Goal: Information Seeking & Learning: Find specific fact

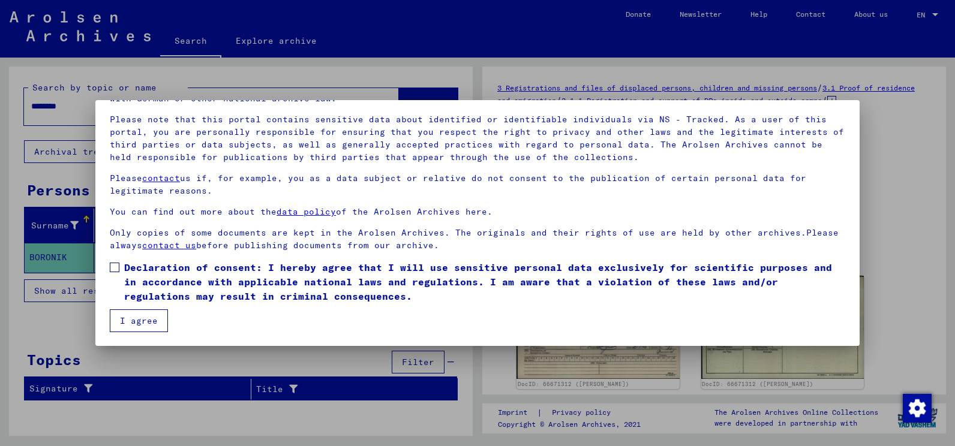
scroll to position [75, 0]
click at [113, 271] on span at bounding box center [115, 267] width 10 height 10
click at [137, 314] on button "I agree" at bounding box center [139, 320] width 58 height 23
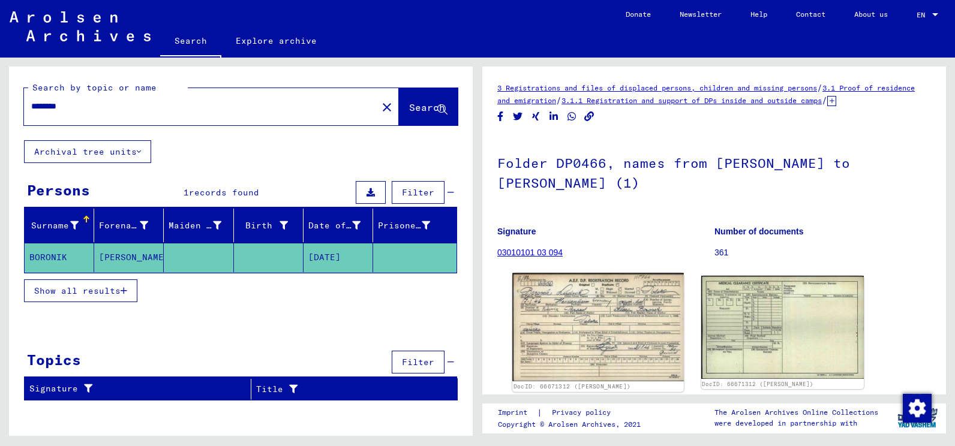
click at [598, 328] on img at bounding box center [597, 328] width 171 height 109
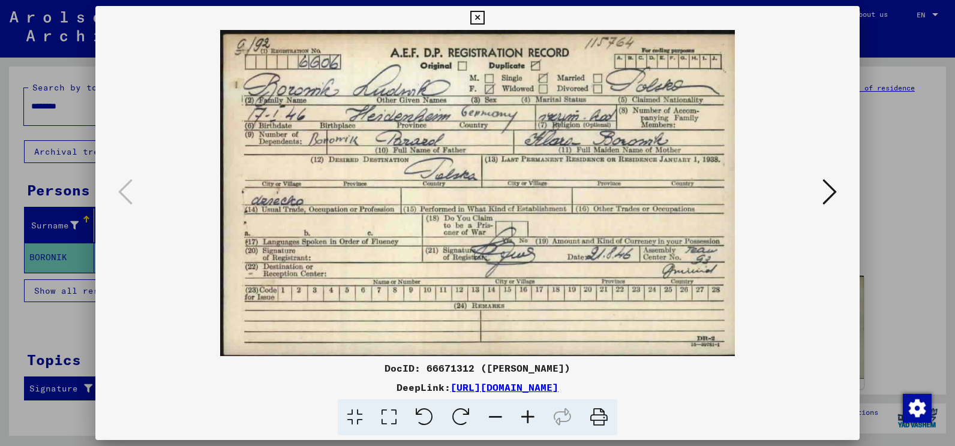
click at [598, 328] on img at bounding box center [477, 193] width 683 height 326
drag, startPoint x: 598, startPoint y: 418, endPoint x: 373, endPoint y: 205, distance: 310.2
click at [598, 418] on icon at bounding box center [599, 418] width 37 height 37
click at [796, 141] on img at bounding box center [477, 193] width 683 height 326
click at [478, 14] on icon at bounding box center [477, 18] width 14 height 14
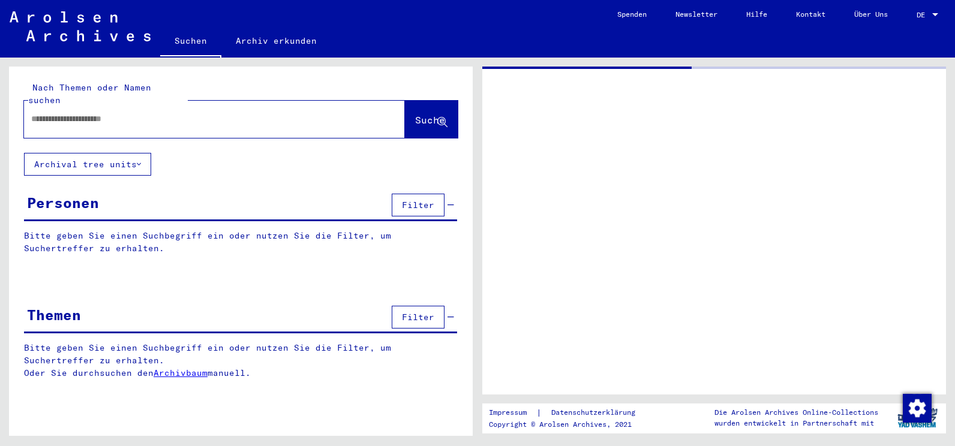
type input "********"
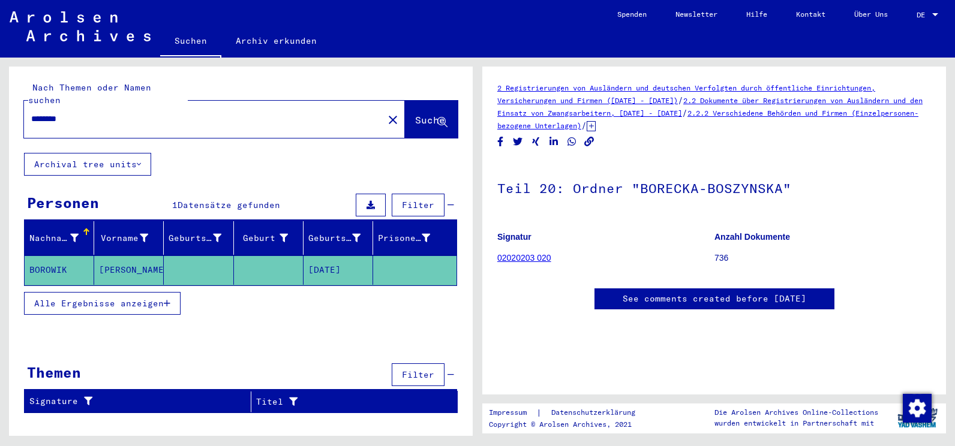
click at [58, 259] on mat-cell "BOROWIK" at bounding box center [60, 270] width 70 height 29
